Goal: Task Accomplishment & Management: Use online tool/utility

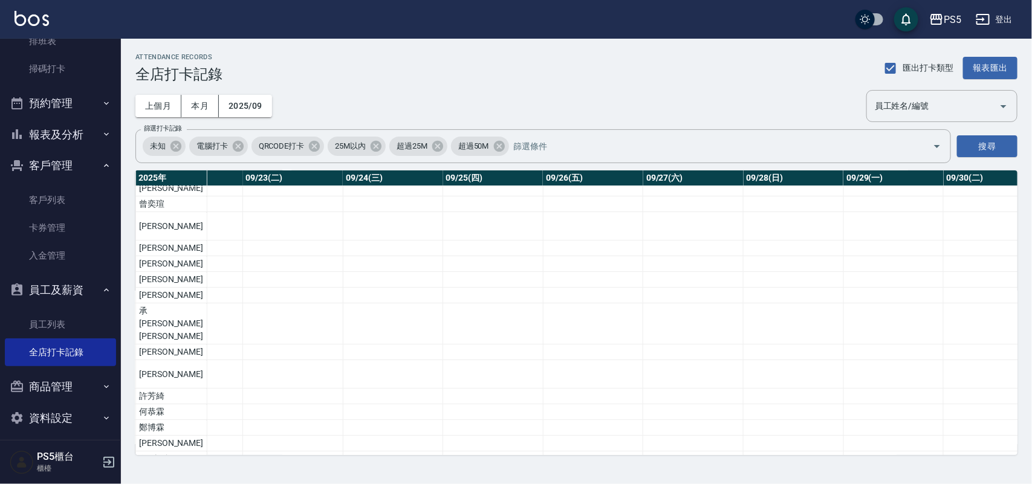
scroll to position [0, 2310]
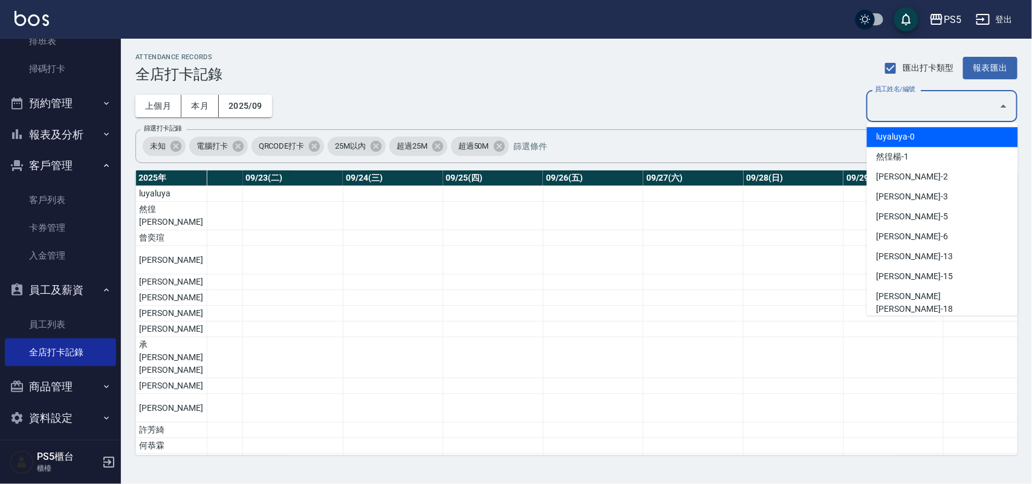
click at [949, 109] on input "員工姓名/編號" at bounding box center [932, 105] width 122 height 21
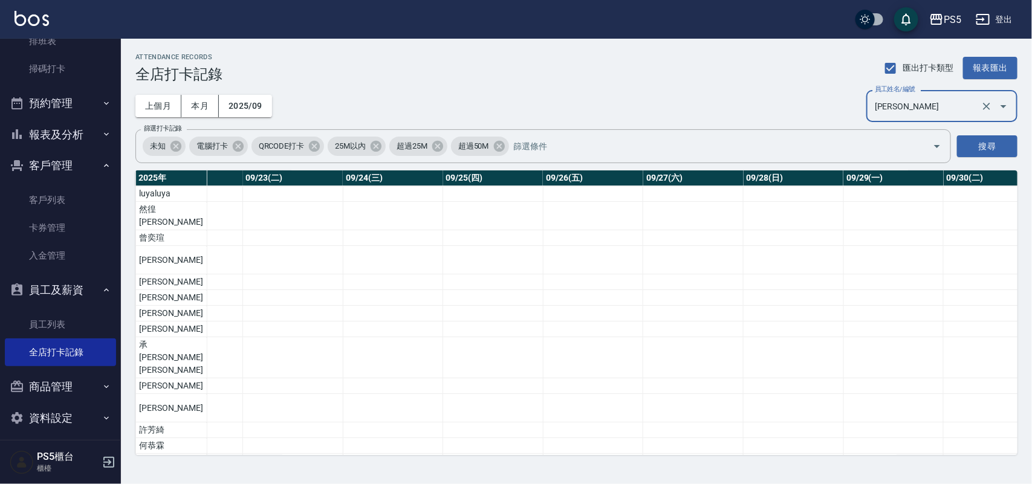
type input "[PERSON_NAME]"
click at [992, 146] on button "搜尋" at bounding box center [987, 146] width 60 height 22
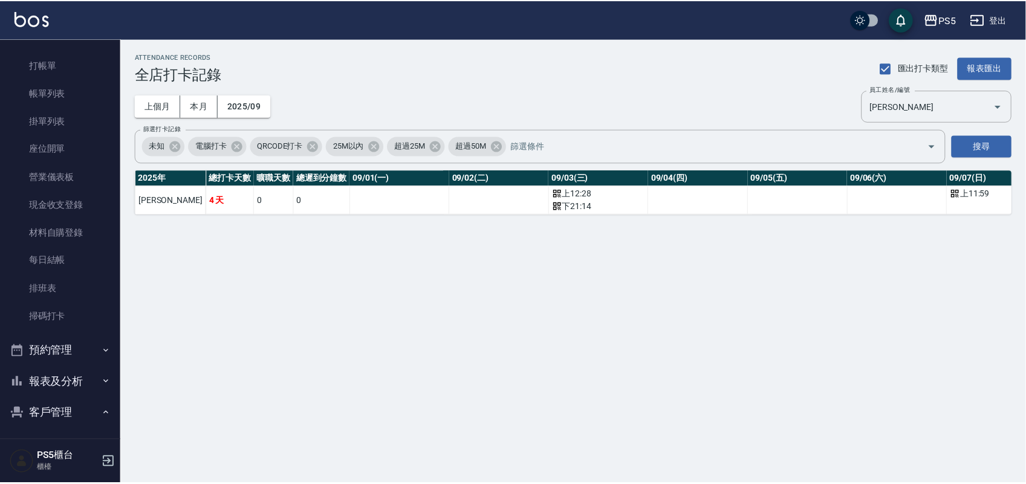
scroll to position [0, 0]
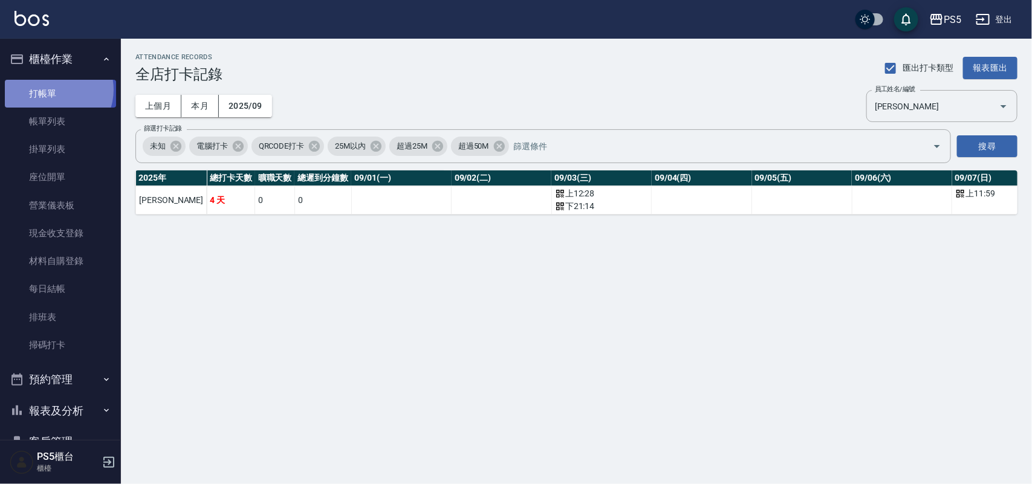
click at [53, 89] on link "打帳單" at bounding box center [60, 94] width 111 height 28
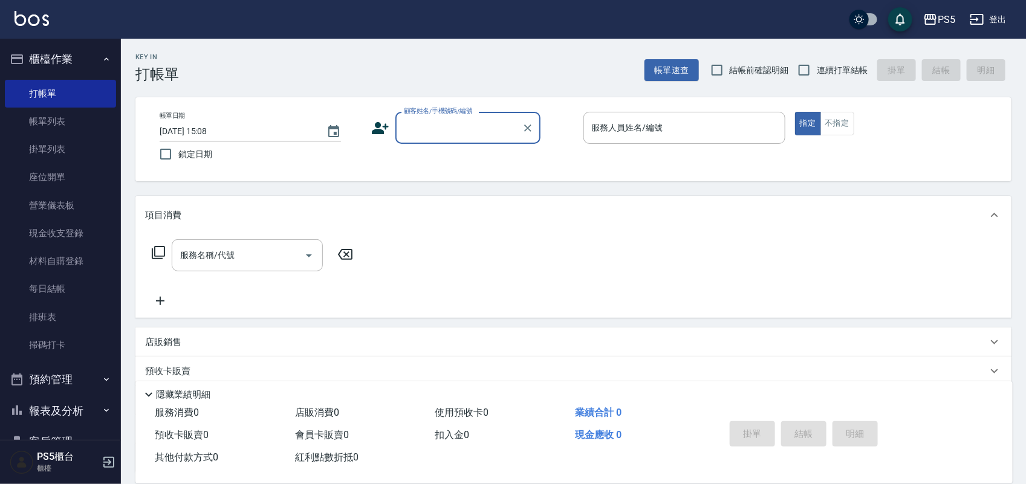
click at [446, 115] on label "顧客姓名/手機號碼/編號" at bounding box center [438, 110] width 69 height 9
click at [446, 117] on input "顧客姓名/手機號碼/編號" at bounding box center [459, 127] width 116 height 21
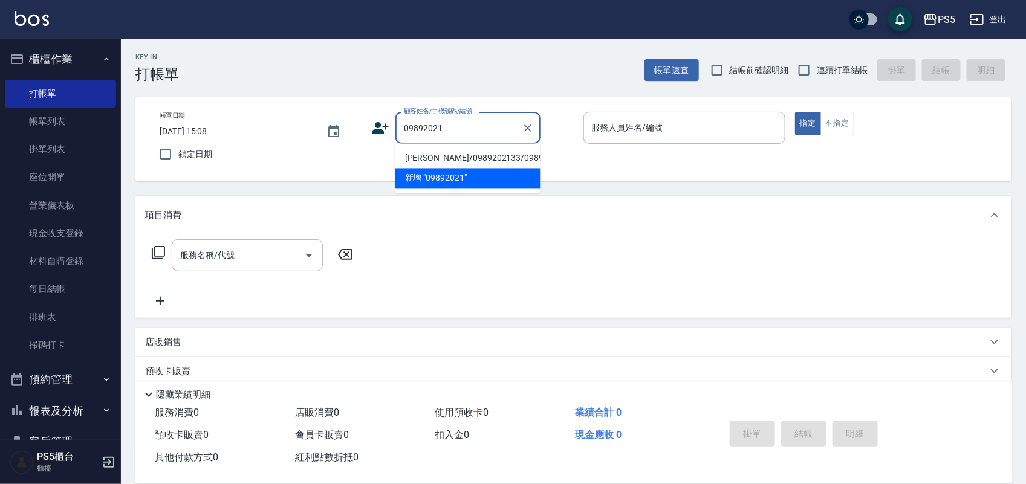
click at [415, 155] on li "[PERSON_NAME]/0989202133/0989202133" at bounding box center [467, 159] width 145 height 20
type input "[PERSON_NAME]/0989202133/0989202133"
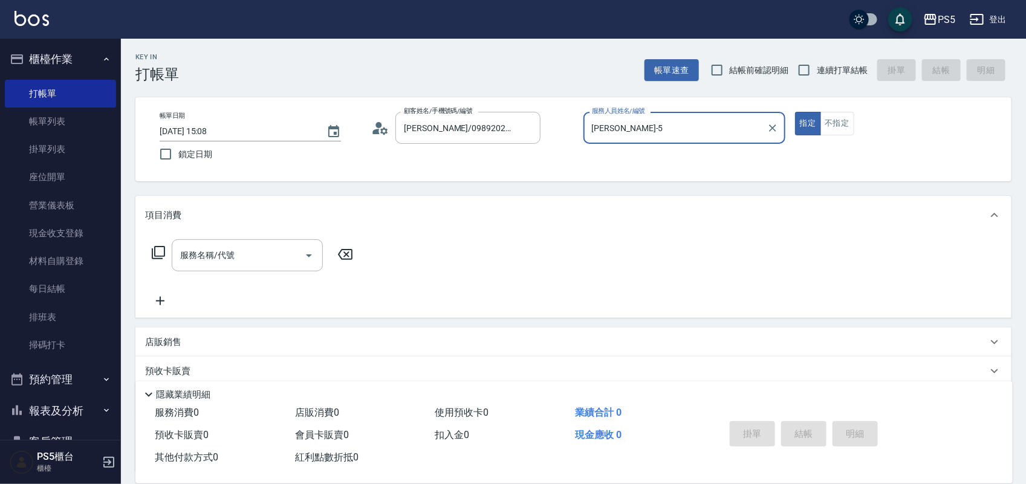
type input "[PERSON_NAME]-5"
click at [228, 259] on div "服務名稱/代號 服務名稱/代號" at bounding box center [247, 255] width 151 height 32
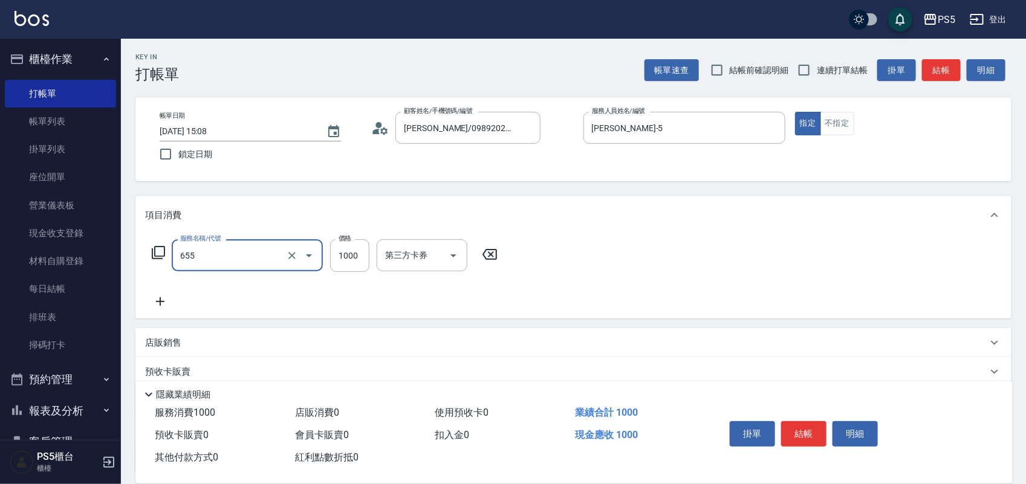
type input "拆接(655)"
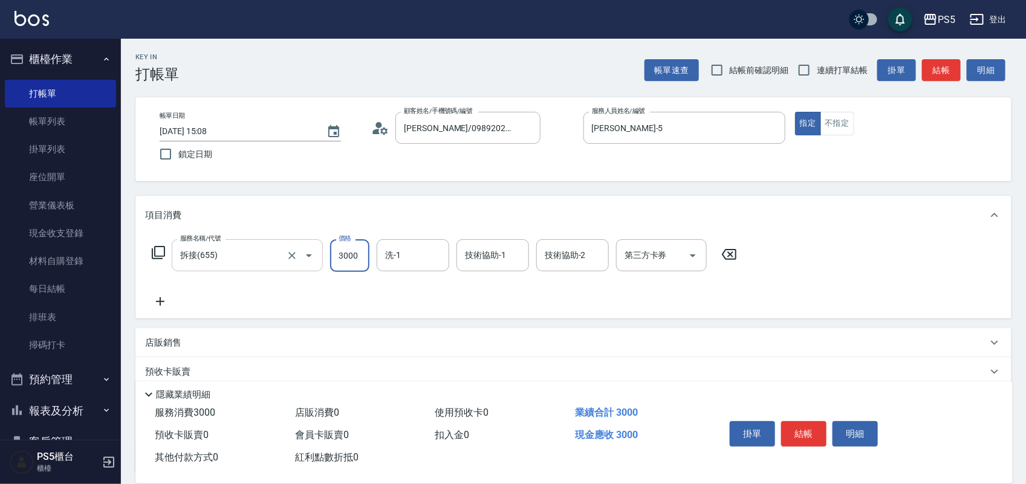
type input "3000"
type input "咚咚-30"
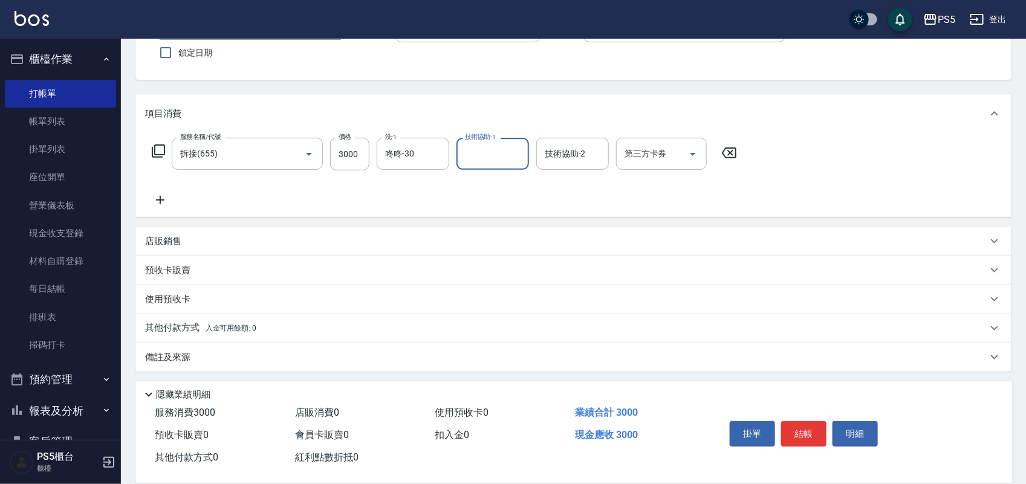
scroll to position [104, 0]
click at [164, 330] on p "其他付款方式 入金可用餘額: 0" at bounding box center [200, 325] width 111 height 13
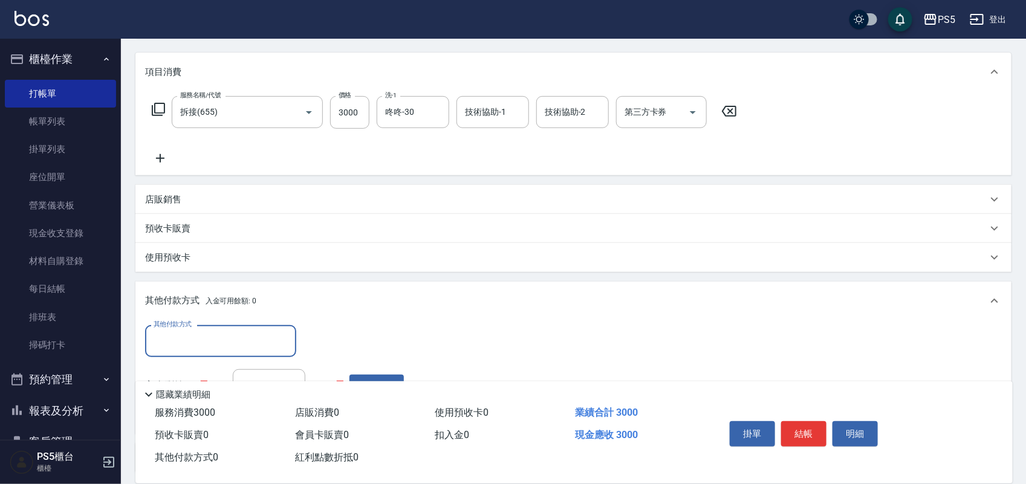
scroll to position [179, 0]
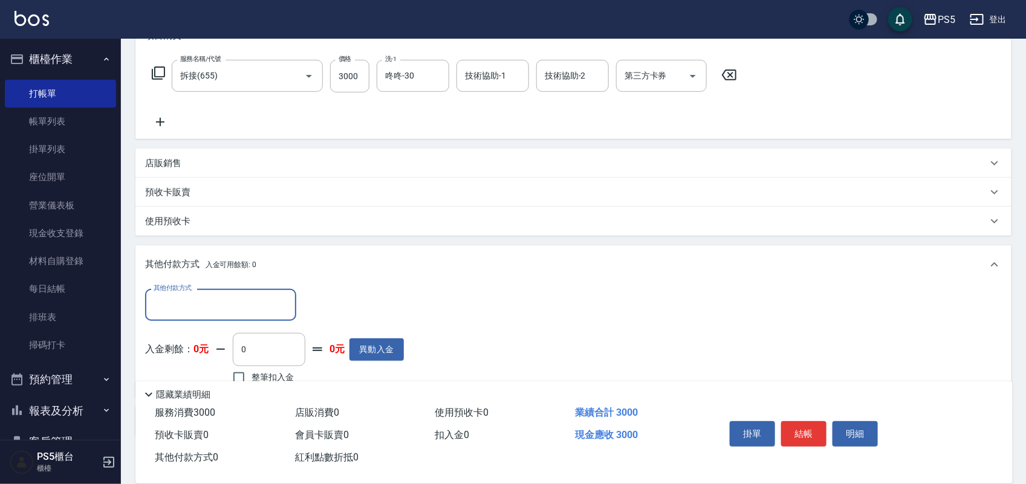
click at [218, 315] on input "其他付款方式" at bounding box center [220, 304] width 140 height 21
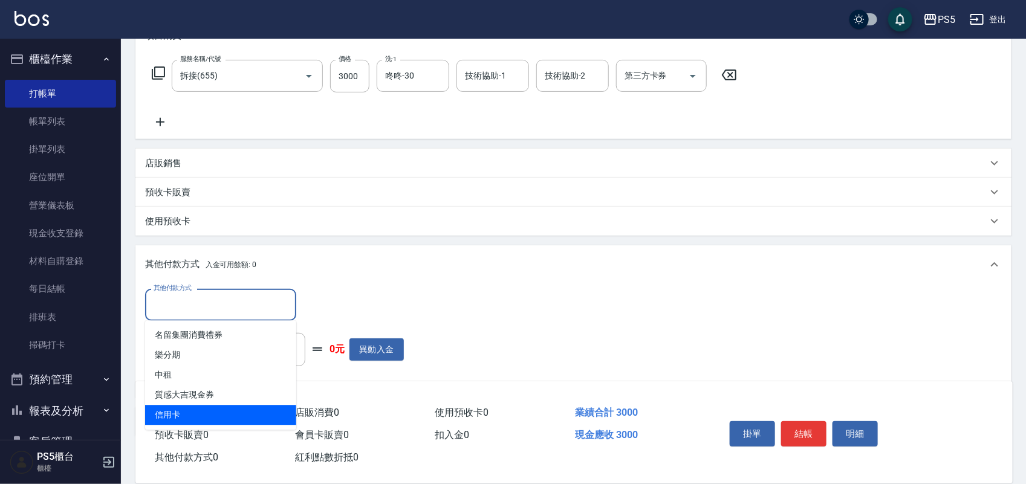
click at [174, 415] on span "信用卡" at bounding box center [220, 416] width 151 height 20
type input "信用卡"
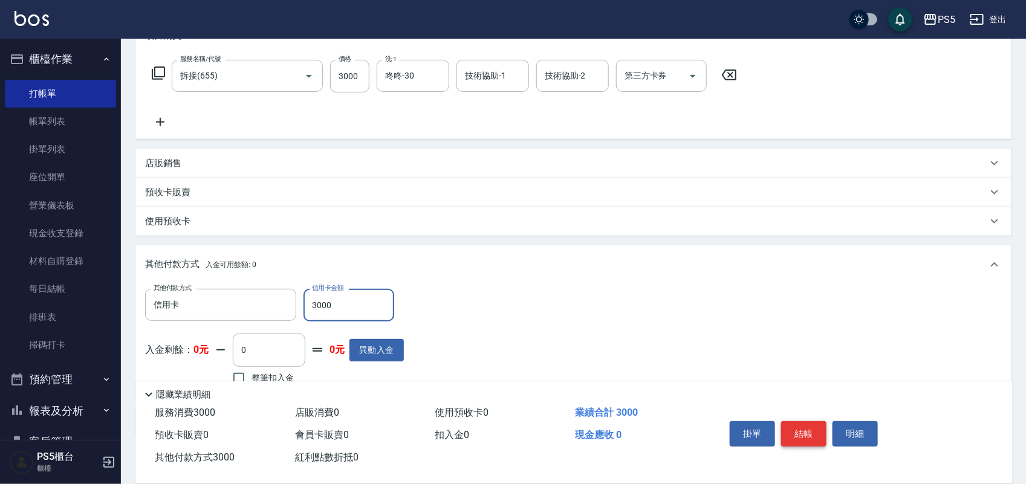
type input "3000"
click at [799, 430] on button "結帳" at bounding box center [803, 433] width 45 height 25
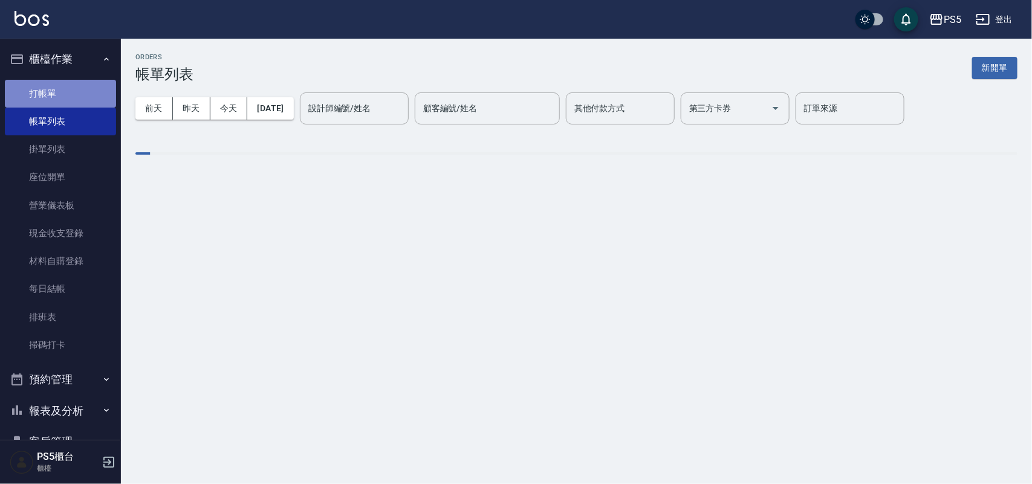
click at [68, 91] on link "打帳單" at bounding box center [60, 94] width 111 height 28
